Goal: Use online tool/utility: Utilize a website feature to perform a specific function

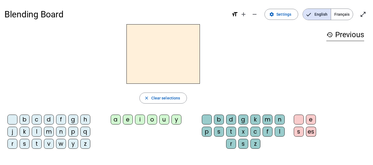
click at [24, 117] on div "b" at bounding box center [25, 120] width 10 height 10
click at [115, 121] on div "a" at bounding box center [116, 120] width 10 height 10
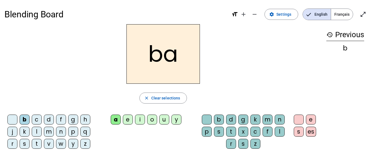
click at [220, 122] on div "b" at bounding box center [219, 120] width 10 height 10
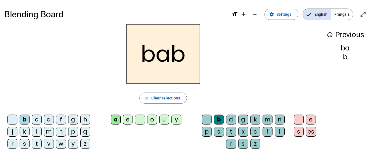
click at [312, 120] on div "e" at bounding box center [311, 120] width 10 height 10
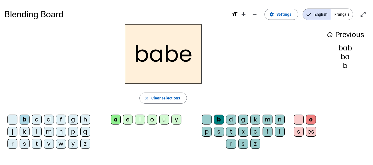
click at [180, 120] on div "y" at bounding box center [176, 120] width 10 height 10
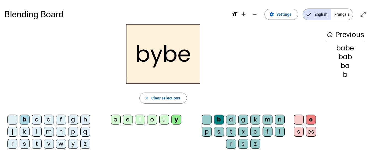
click at [180, 120] on div "y" at bounding box center [176, 120] width 10 height 10
click at [170, 100] on span "Clear selections" at bounding box center [165, 98] width 29 height 7
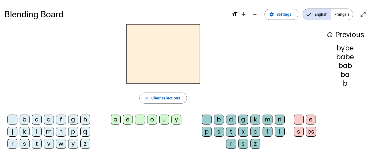
click at [329, 32] on mat-icon "history" at bounding box center [329, 34] width 7 height 7
click at [36, 118] on div "c" at bounding box center [37, 120] width 10 height 10
click at [115, 120] on div "a" at bounding box center [116, 120] width 10 height 10
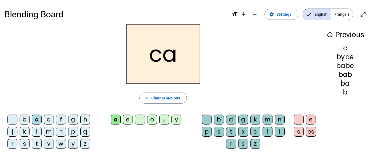
click at [229, 130] on div "t" at bounding box center [231, 132] width 10 height 10
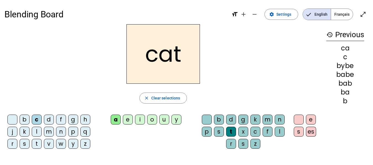
click at [300, 132] on div "s" at bounding box center [299, 132] width 10 height 10
